Goal: Task Accomplishment & Management: Complete application form

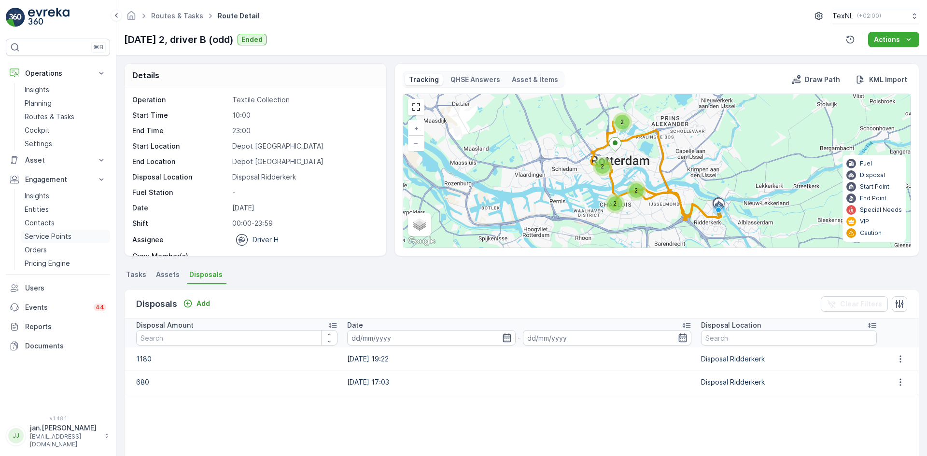
click at [44, 235] on p "Service Points" at bounding box center [48, 237] width 47 height 10
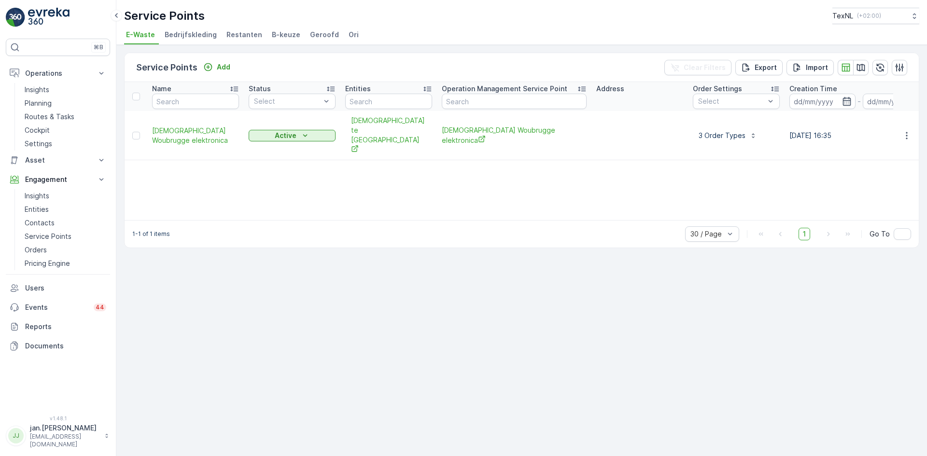
click at [348, 37] on span "Ori" at bounding box center [353, 35] width 10 height 10
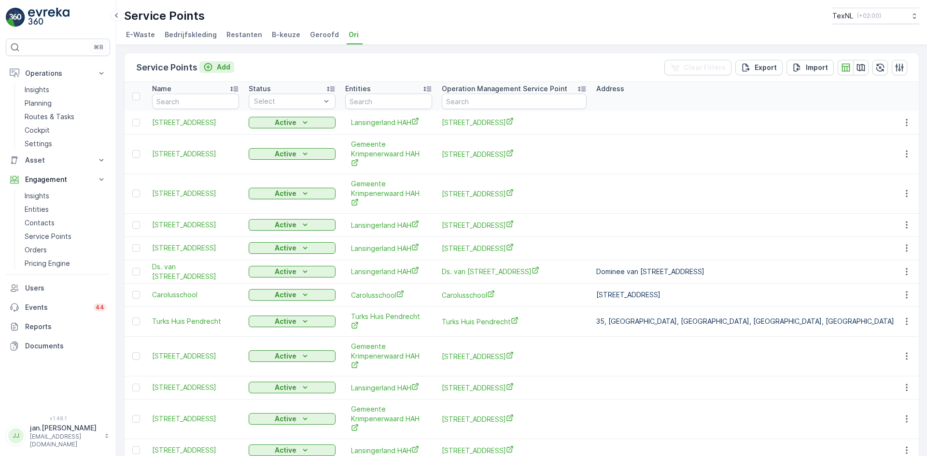
click at [223, 69] on p "Add" at bounding box center [224, 67] width 14 height 10
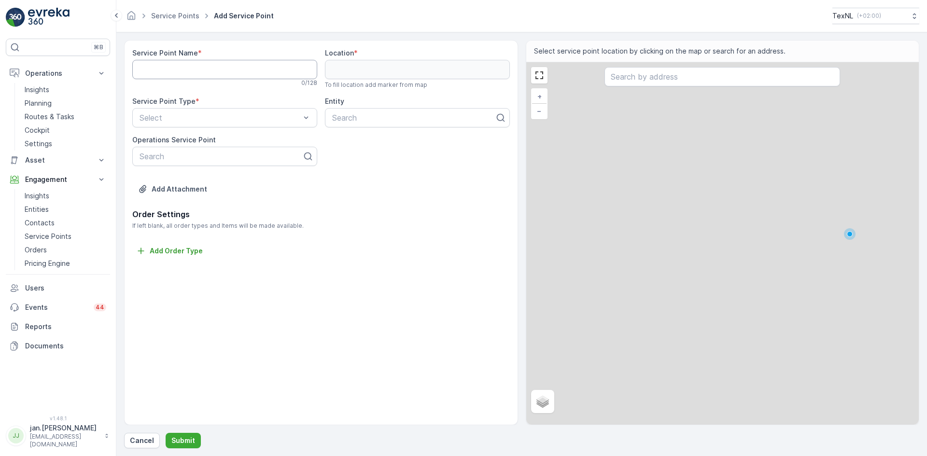
click at [218, 68] on Name "Service Point Name" at bounding box center [224, 69] width 185 height 19
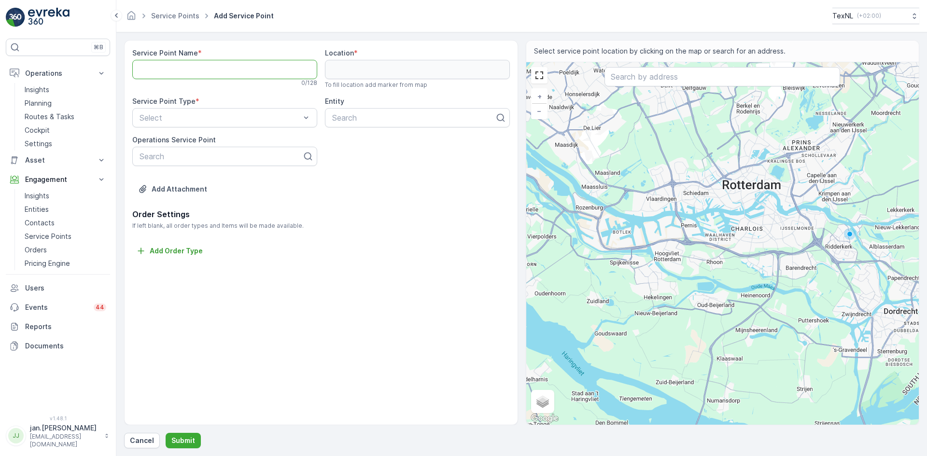
paste Name "Thea [STREET_ADDRESS]"
drag, startPoint x: 155, startPoint y: 71, endPoint x: 110, endPoint y: 76, distance: 46.1
click at [110, 76] on div "⌘B Operations Insights Planning Routes & Tasks Cockpit Settings Asset Assets En…" at bounding box center [463, 228] width 927 height 456
type Name "Thea [STREET_ADDRESS]"
click at [614, 80] on input "text" at bounding box center [722, 76] width 236 height 19
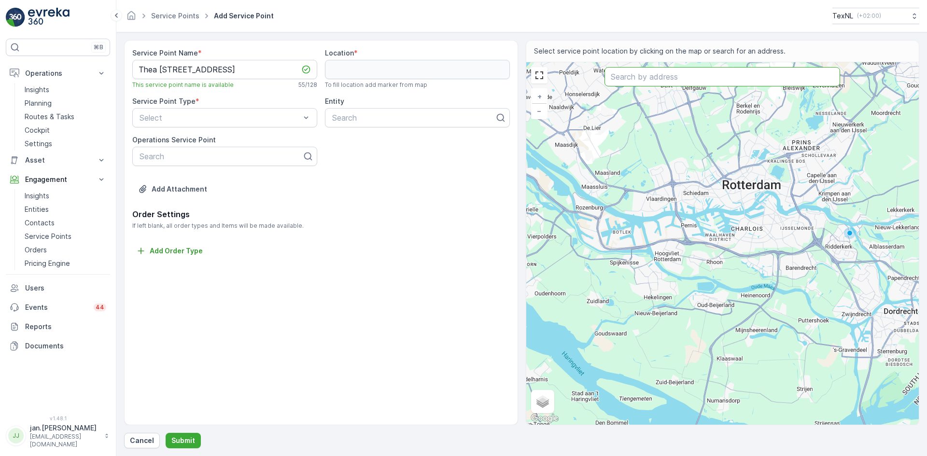
paste input "Thea [STREET_ADDRESS]"
type input "Thea [STREET_ADDRESS]"
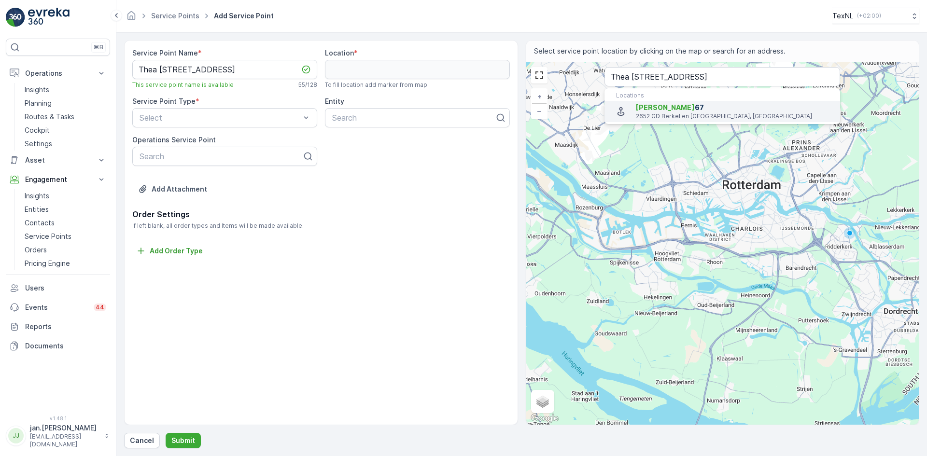
click at [667, 109] on span "[PERSON_NAME]" at bounding box center [665, 107] width 59 height 8
type input "51.9878629,4.4628086"
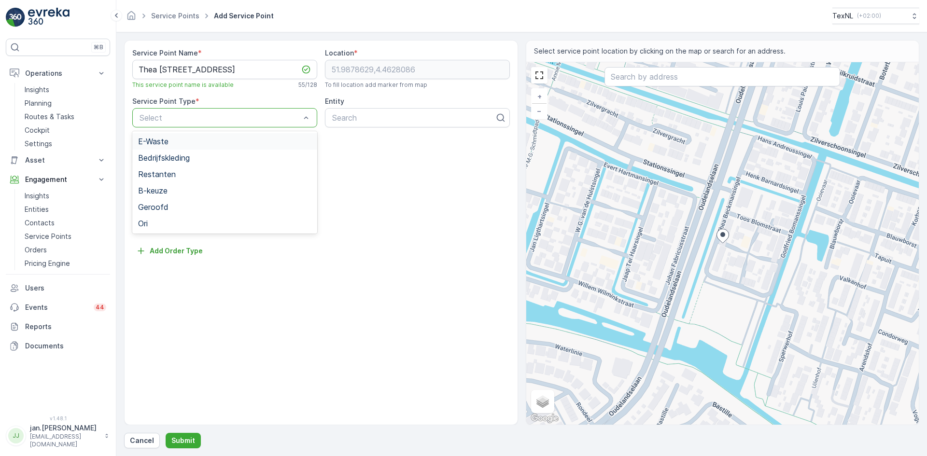
click at [242, 116] on div at bounding box center [220, 117] width 163 height 9
click at [157, 223] on div "Ori" at bounding box center [224, 223] width 173 height 9
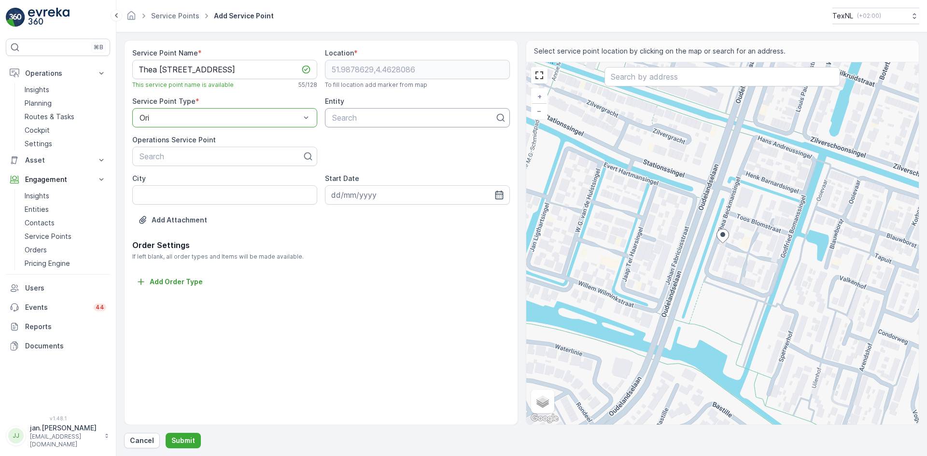
click at [343, 119] on div at bounding box center [413, 117] width 165 height 9
type input "hah"
click at [370, 142] on span "Lansingerland HAH" at bounding box center [365, 141] width 68 height 9
click at [185, 440] on p "Submit" at bounding box center [183, 441] width 24 height 10
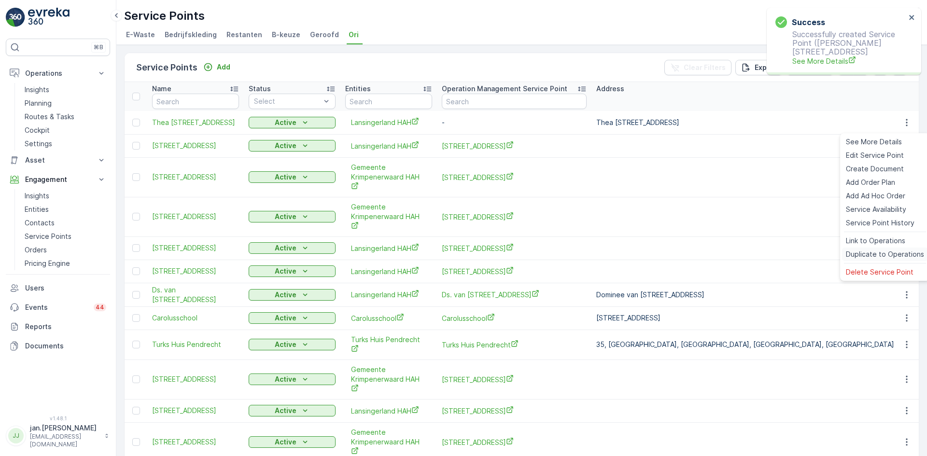
click at [873, 251] on span "Duplicate to Operations" at bounding box center [885, 255] width 78 height 10
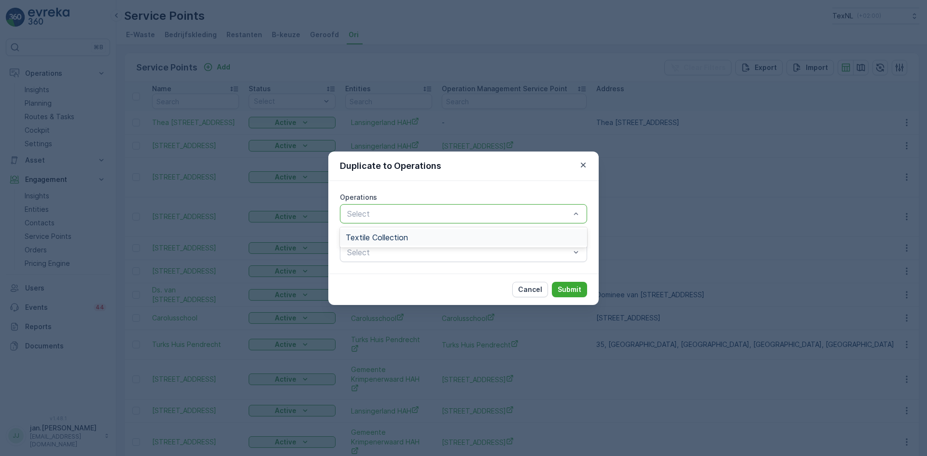
click at [434, 207] on div "Select" at bounding box center [463, 213] width 247 height 19
click at [397, 240] on span "Textile Collection" at bounding box center [377, 237] width 62 height 9
click at [576, 286] on p "Submit" at bounding box center [569, 290] width 24 height 10
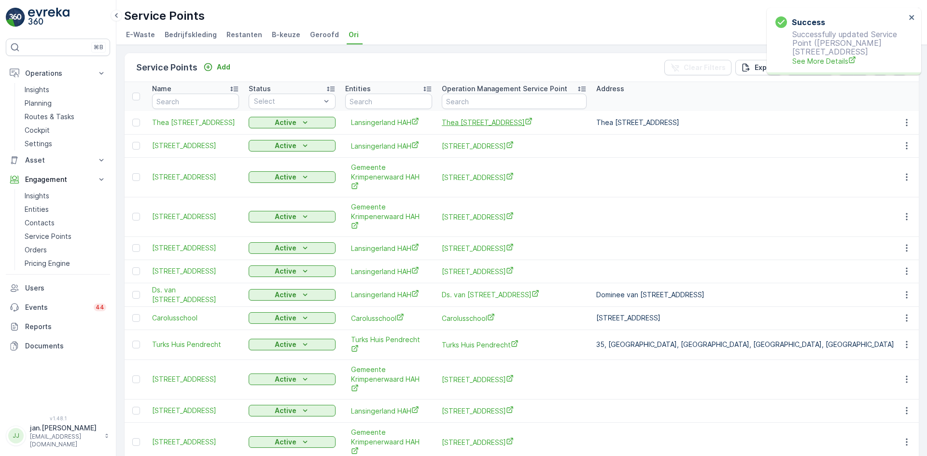
click at [479, 127] on span "Thea [STREET_ADDRESS]" at bounding box center [514, 122] width 145 height 10
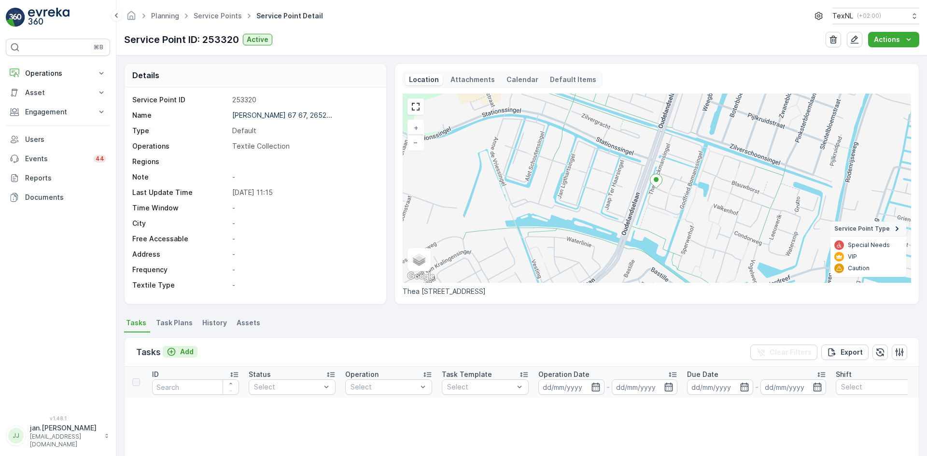
click at [189, 354] on p "Add" at bounding box center [187, 352] width 14 height 10
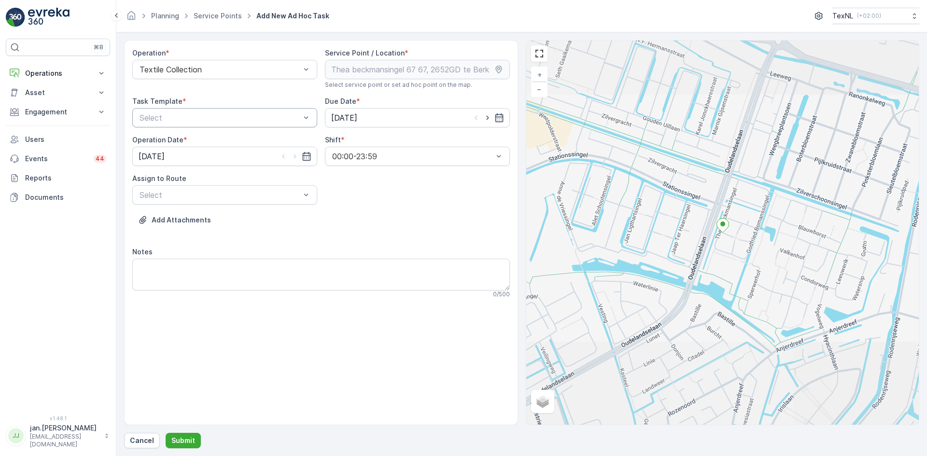
click at [241, 120] on div at bounding box center [220, 117] width 163 height 9
click at [185, 159] on span "Textile Collection" at bounding box center [169, 157] width 62 height 9
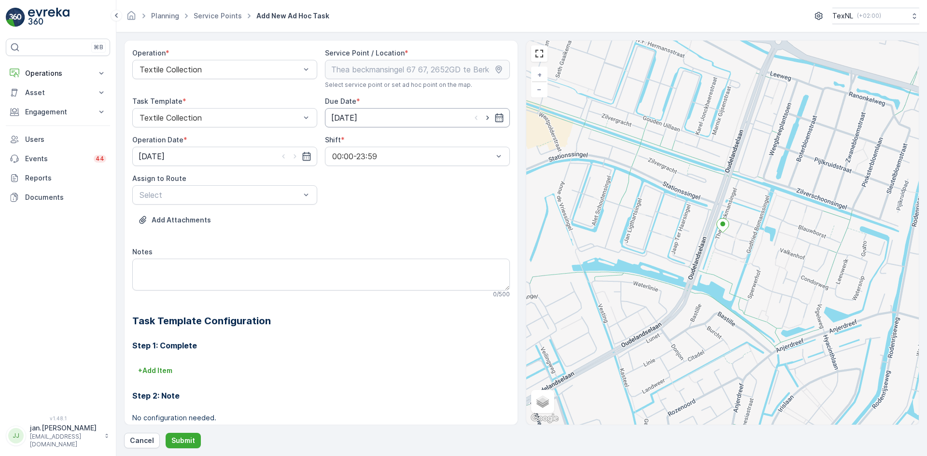
click at [340, 116] on input "26.08.2025" at bounding box center [417, 117] width 185 height 19
click at [427, 255] on div "29" at bounding box center [426, 256] width 15 height 15
type input "29.08.2025"
click at [191, 155] on input "26.08.2025" at bounding box center [224, 156] width 185 height 19
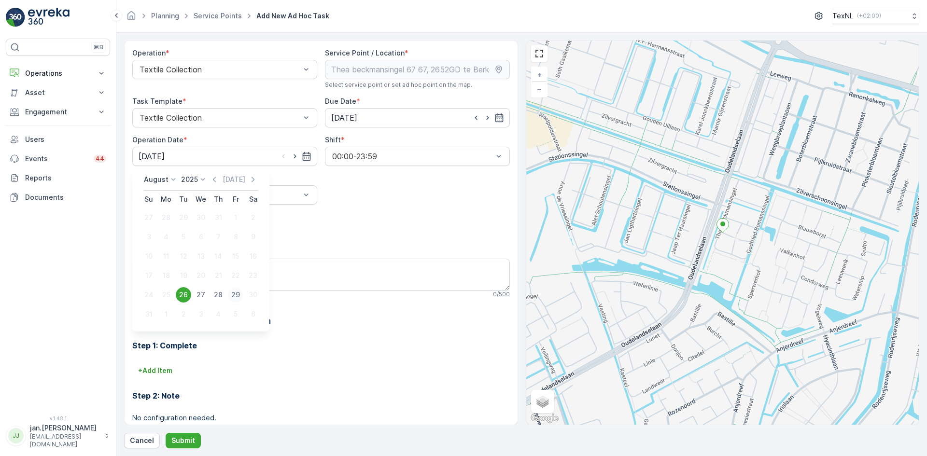
click at [240, 296] on div "29" at bounding box center [235, 294] width 15 height 15
type input "29.08.2025"
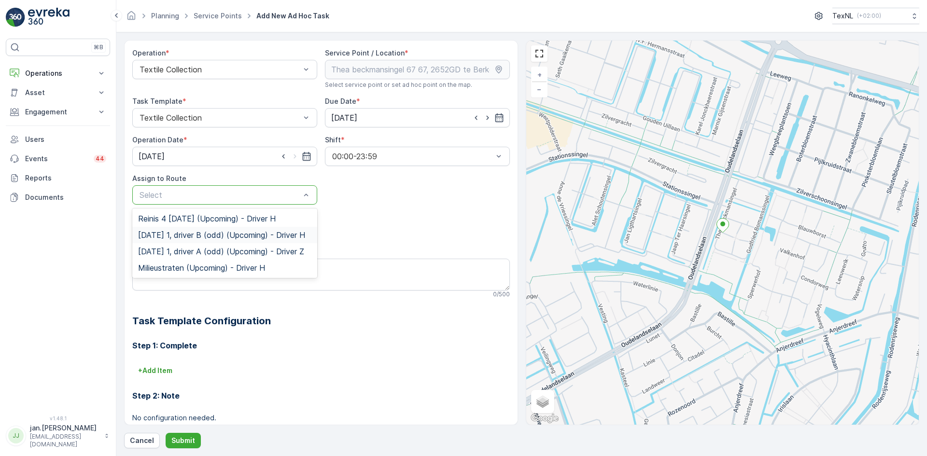
click at [193, 238] on span "Friday 1, driver B (odd) (Upcoming) - Driver H" at bounding box center [221, 235] width 167 height 9
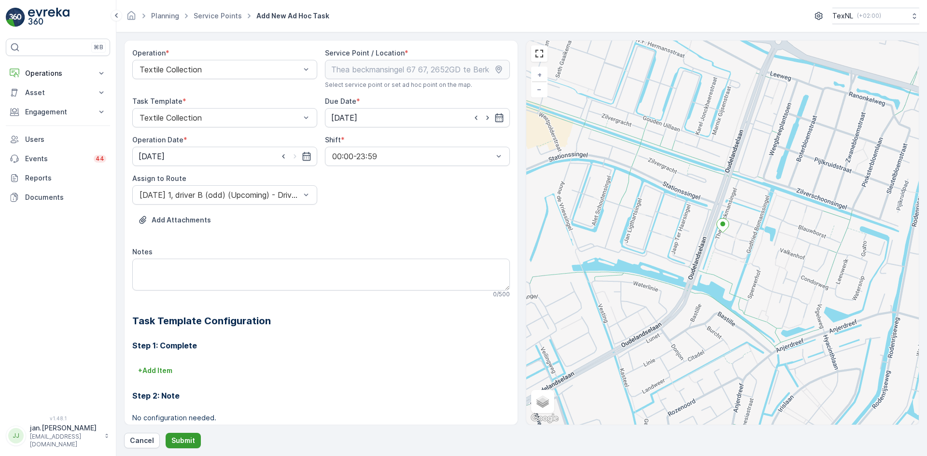
click at [185, 444] on p "Submit" at bounding box center [183, 441] width 24 height 10
